Goal: Check status: Check status

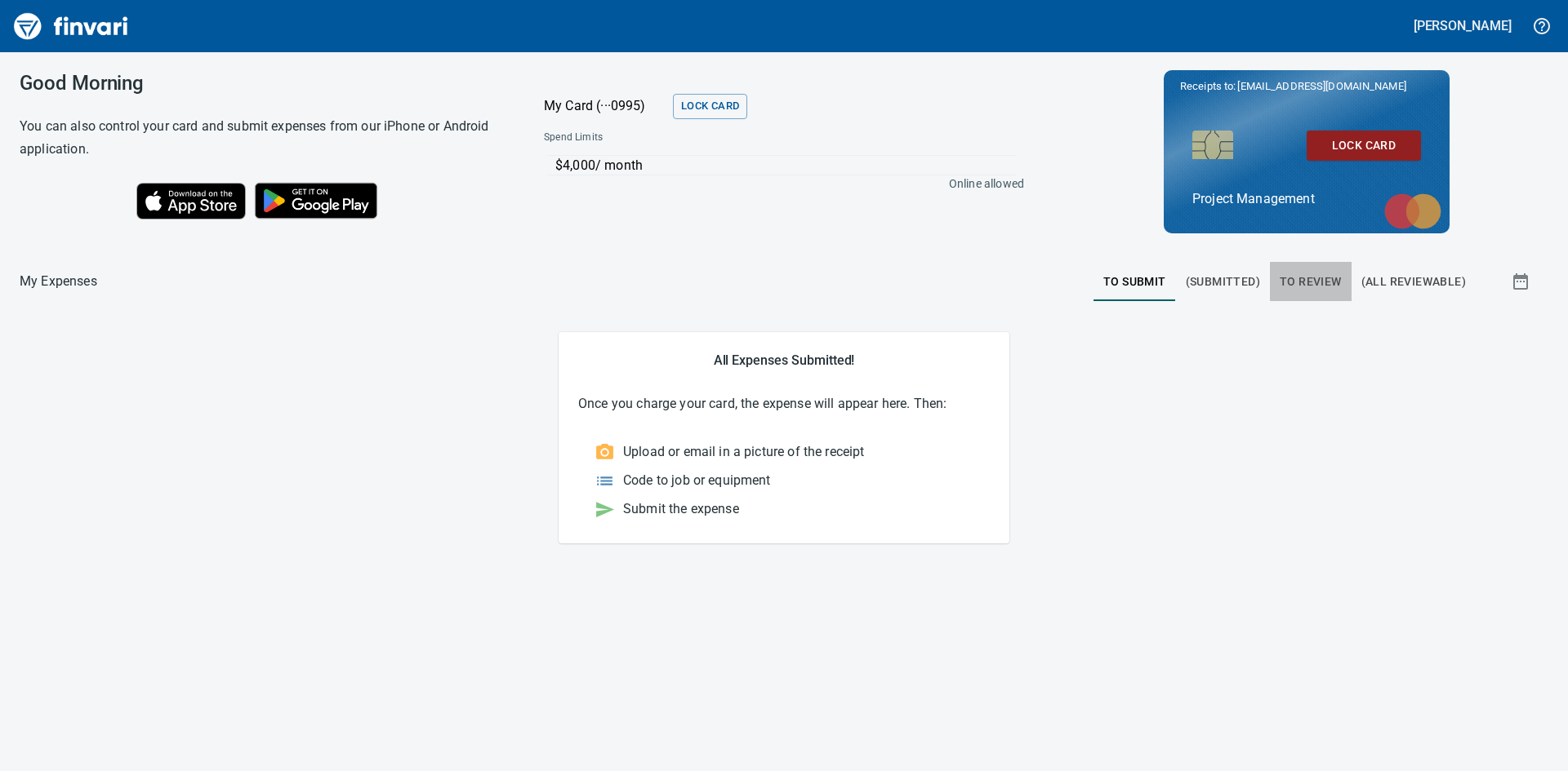
click at [1323, 279] on span "To Review" at bounding box center [1310, 281] width 62 height 20
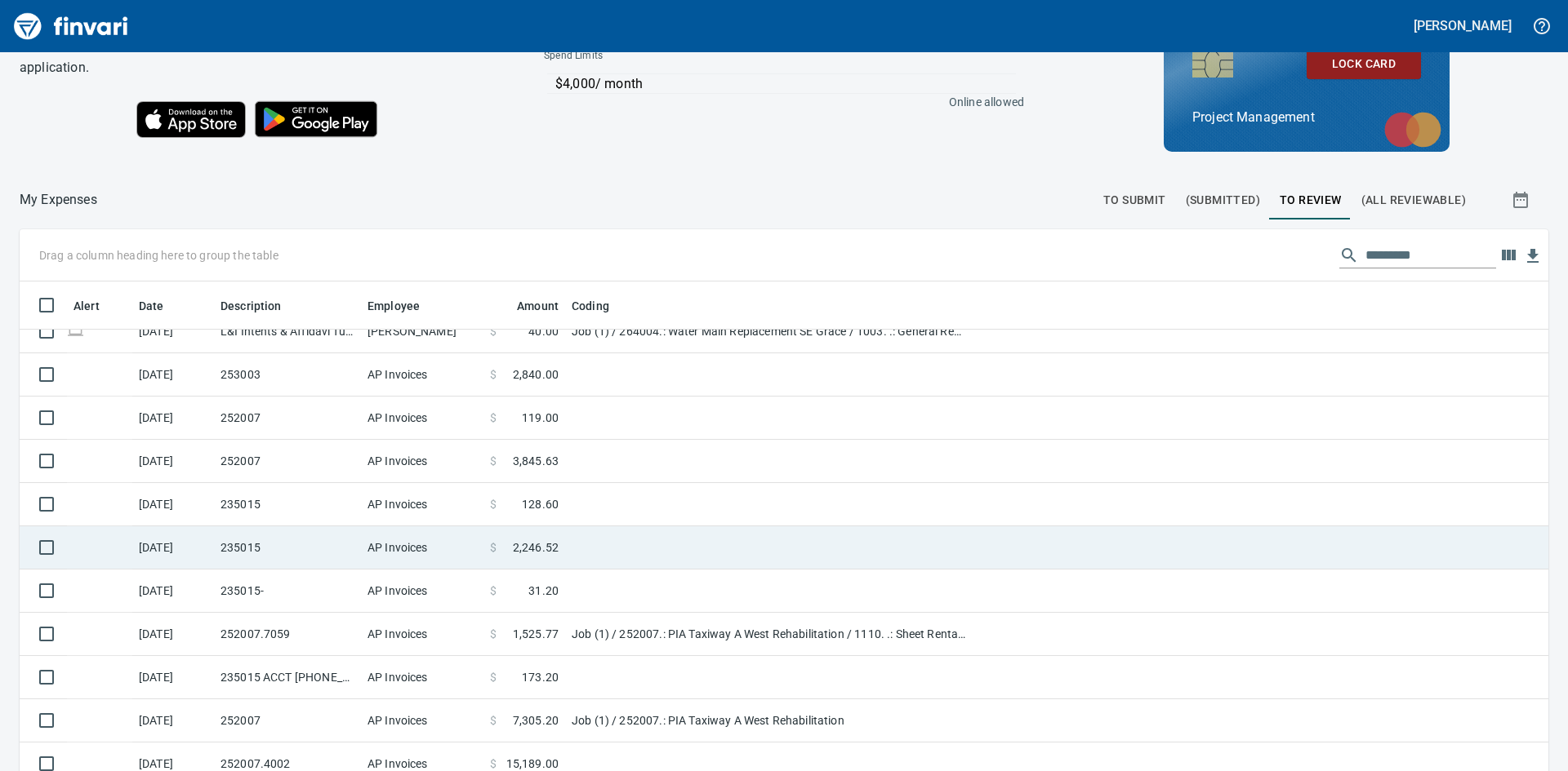
scroll to position [184, 0]
